Goal: Check status

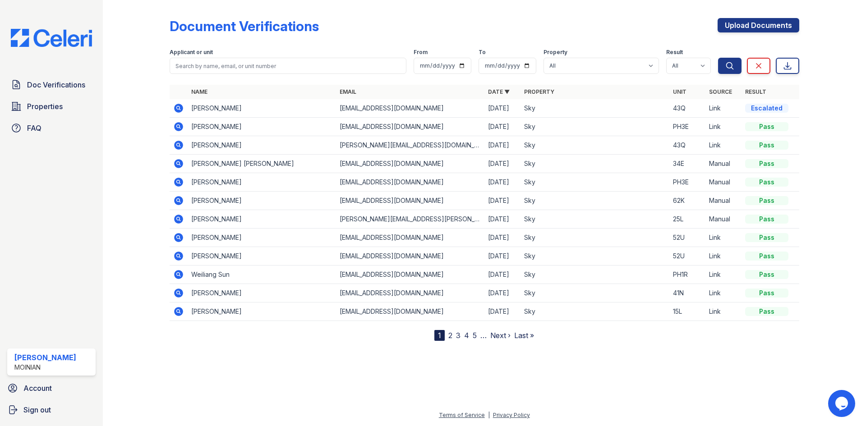
click at [177, 107] on icon at bounding box center [178, 107] width 2 height 2
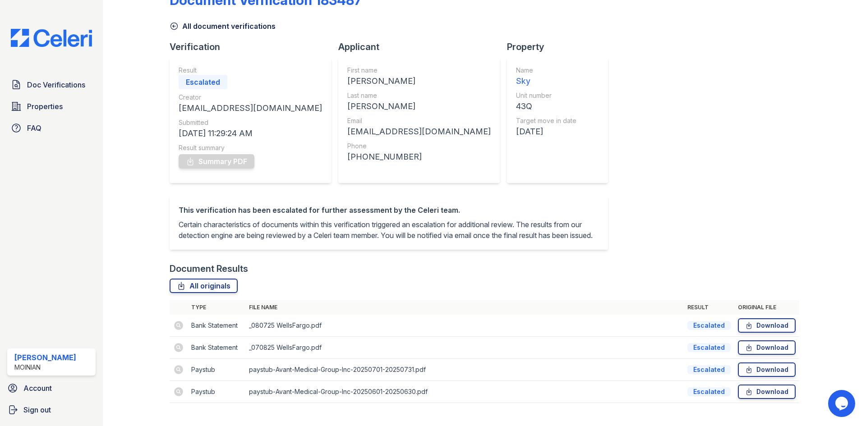
scroll to position [54, 0]
